Goal: Find contact information: Find contact information

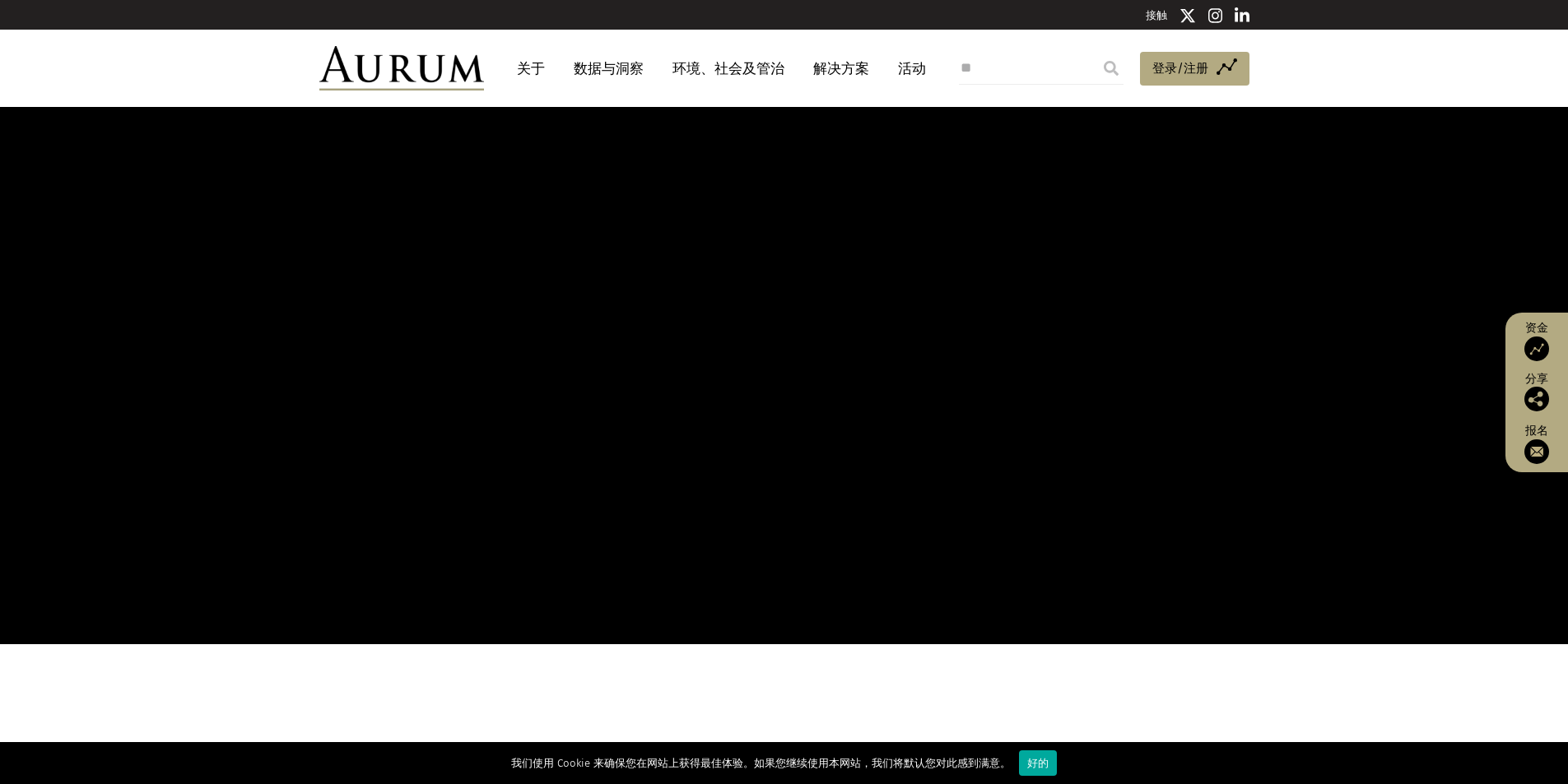
click at [913, 28] on div "接触" at bounding box center [784, 14] width 1568 height 30
click at [544, 61] on link "关于" at bounding box center [531, 69] width 44 height 31
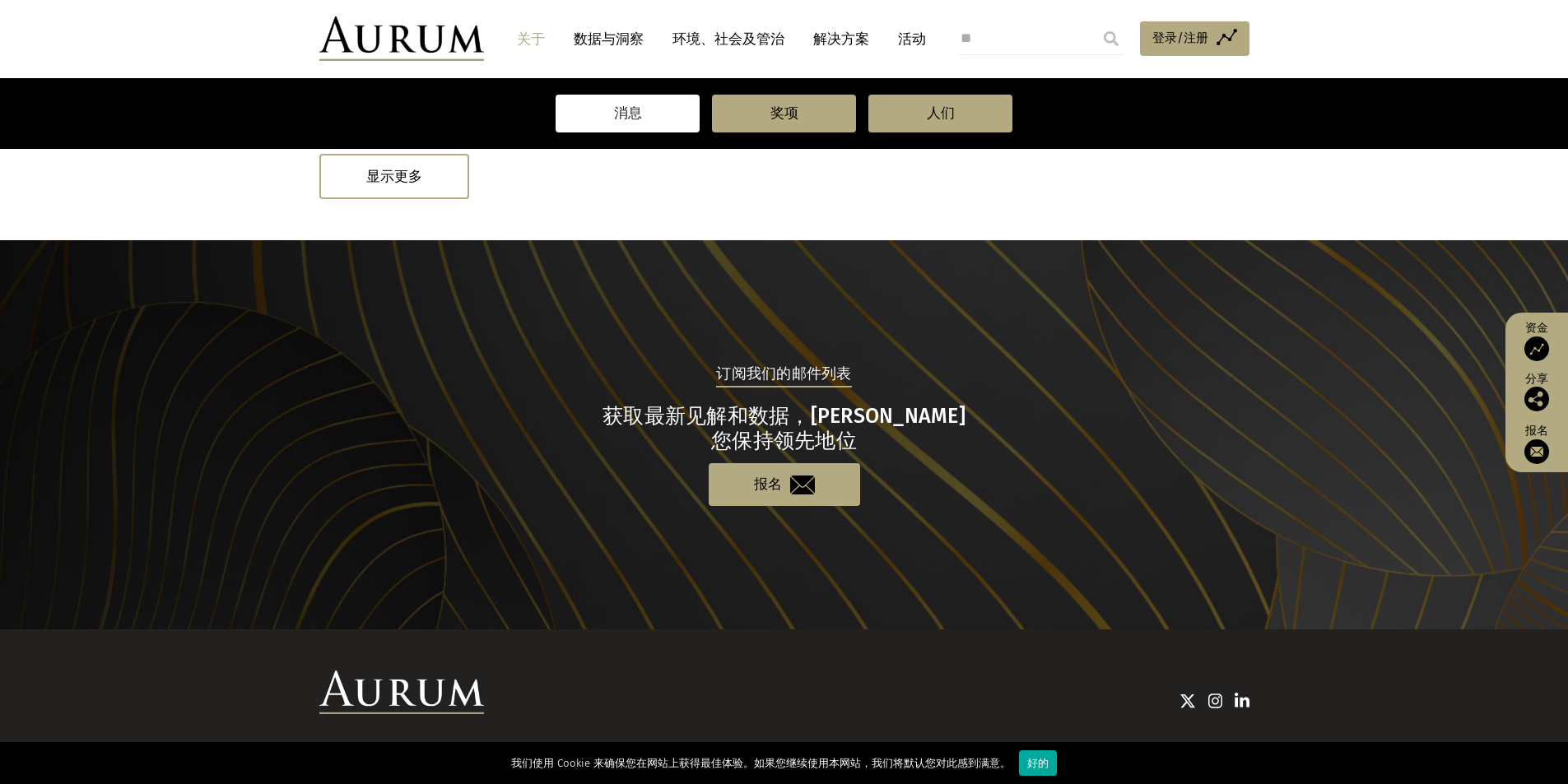
scroll to position [1627, 0]
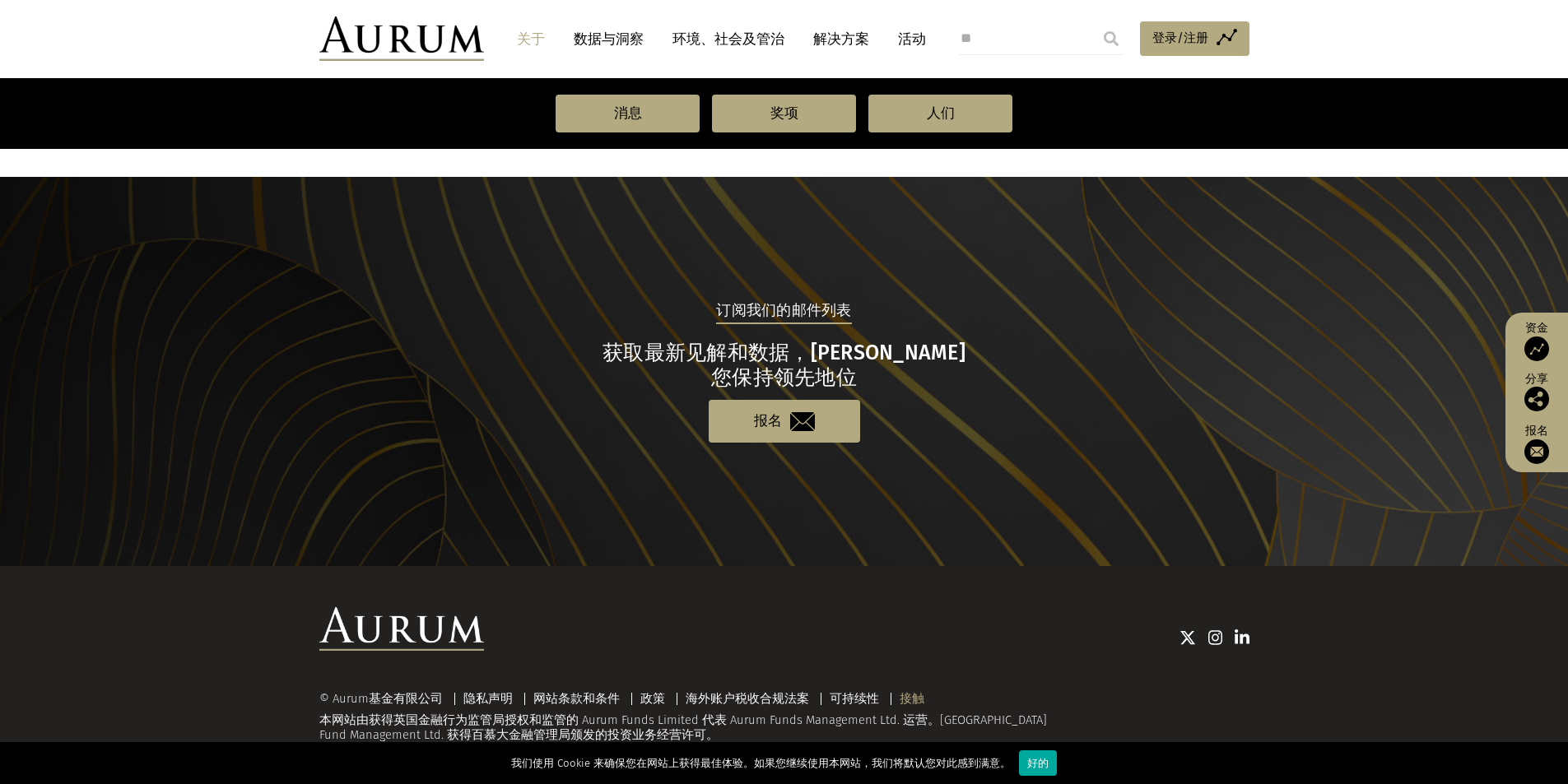
click at [900, 698] on font "接触" at bounding box center [912, 698] width 25 height 14
